Goal: Transaction & Acquisition: Subscribe to service/newsletter

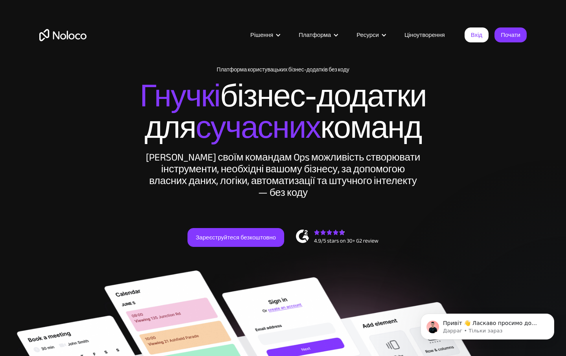
click at [417, 35] on link "Ціноутворення" at bounding box center [425, 35] width 60 height 10
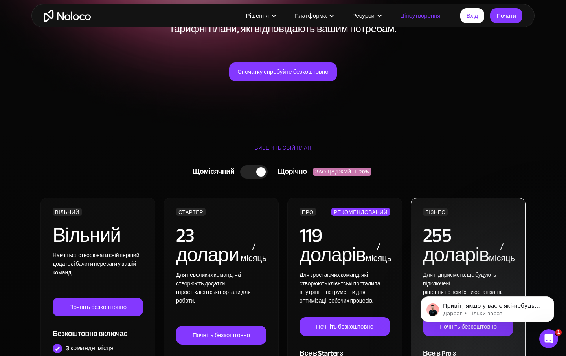
scroll to position [97, 0]
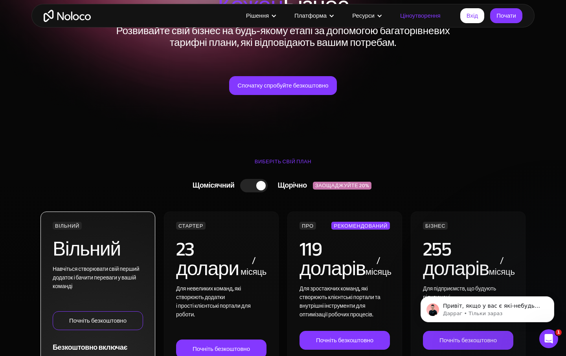
click at [86, 321] on link "Почніть безкоштовно" at bounding box center [98, 321] width 90 height 19
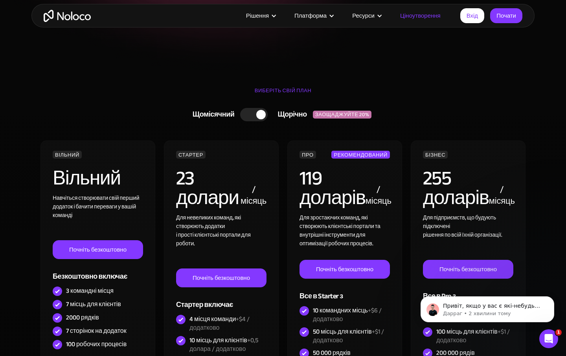
scroll to position [182, 0]
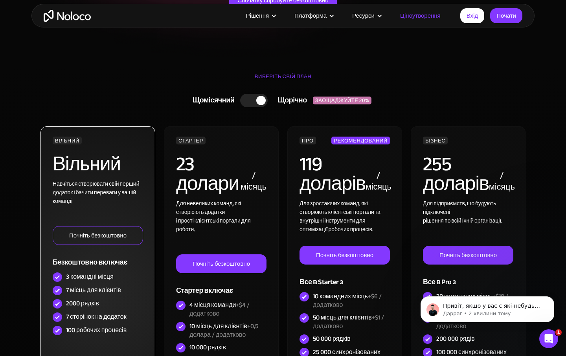
click at [102, 235] on link "Почніть безкоштовно" at bounding box center [98, 235] width 90 height 19
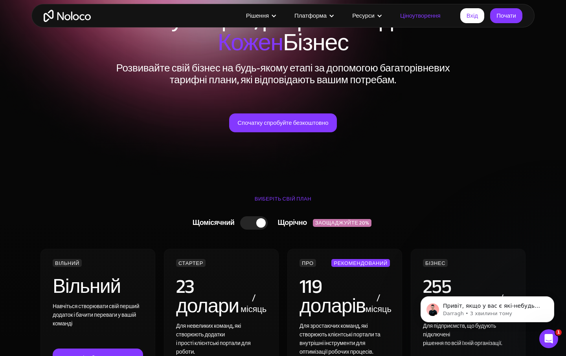
scroll to position [33, 0]
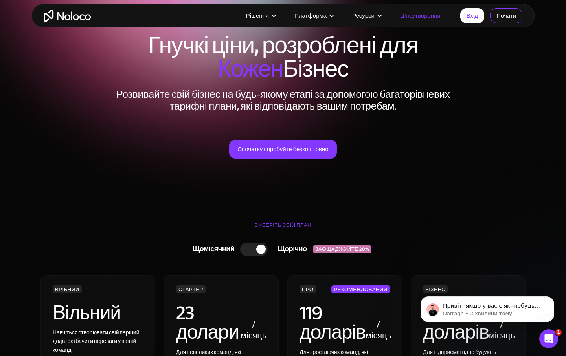
click at [507, 15] on link "Почати" at bounding box center [506, 15] width 32 height 15
click at [476, 17] on link "Вхід" at bounding box center [472, 15] width 24 height 15
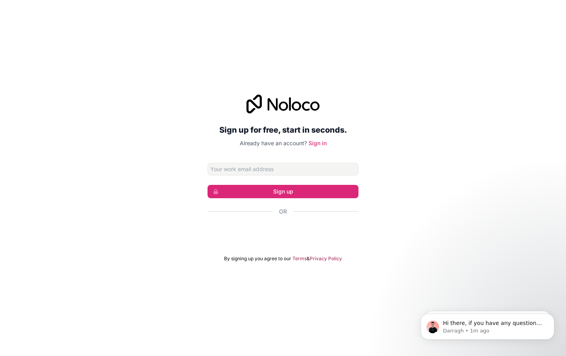
click at [275, 232] on div "Увійти через Google (відкриється в новій вкладці)" at bounding box center [283, 232] width 151 height 17
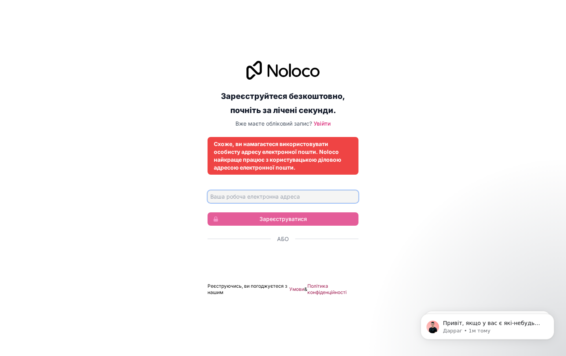
click at [273, 199] on input "Адреса електронної пошти" at bounding box center [283, 197] width 151 height 13
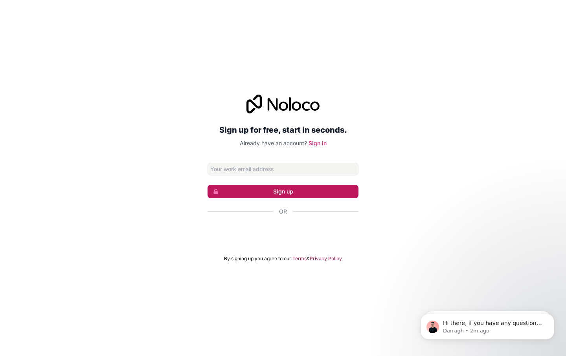
click at [282, 193] on button "Sign up" at bounding box center [283, 191] width 151 height 13
click at [315, 143] on link "Sign in" at bounding box center [318, 143] width 18 height 7
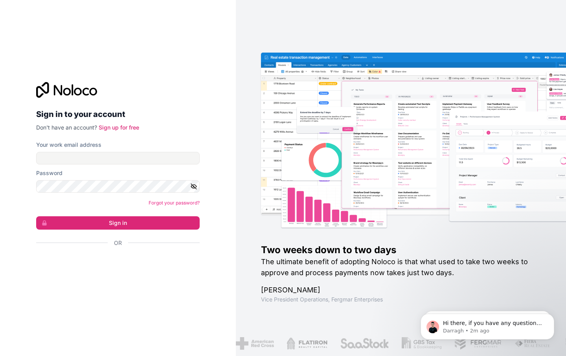
click at [132, 267] on div "Увійти через Google (відкриється в новій вкладці)" at bounding box center [114, 264] width 157 height 17
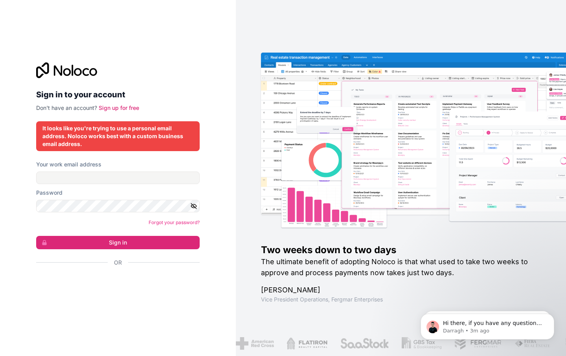
click at [91, 287] on div "Увійти через Google (відкриється в новій вкладці)" at bounding box center [114, 283] width 157 height 17
